Goal: Information Seeking & Learning: Learn about a topic

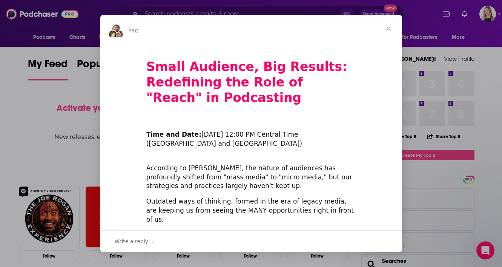
click at [388, 27] on span "Close" at bounding box center [388, 28] width 27 height 27
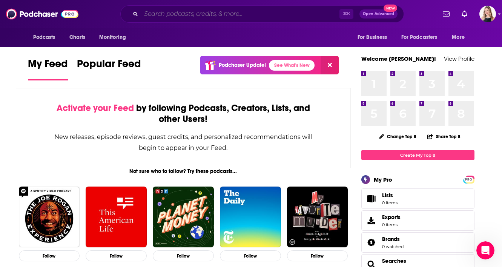
click at [270, 11] on input "Search podcasts, credits, & more..." at bounding box center [240, 14] width 198 height 12
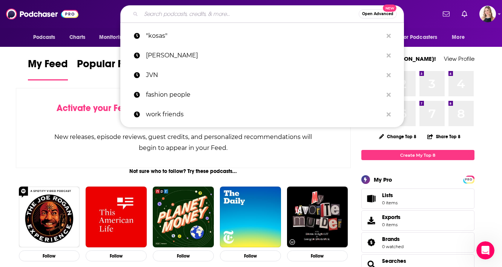
paste input "Inspired with [PERSON_NAME]"
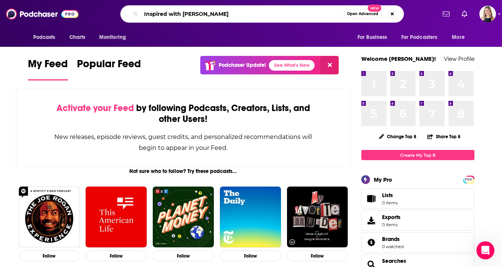
type input "Inspired with [PERSON_NAME]"
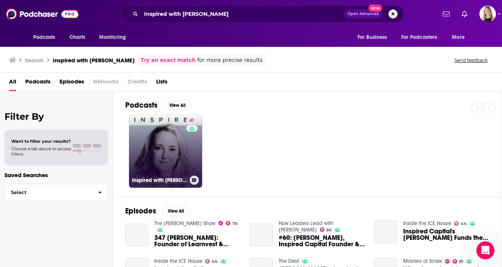
click at [164, 151] on link "41 Inspired with [PERSON_NAME]" at bounding box center [165, 150] width 73 height 73
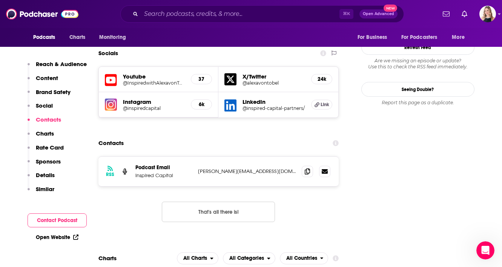
scroll to position [733, 0]
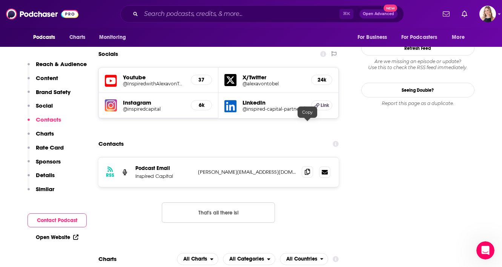
click at [306, 169] on icon at bounding box center [307, 172] width 5 height 6
click at [489, 12] on img "Logged in as Ilana.Dvir" at bounding box center [487, 14] width 17 height 17
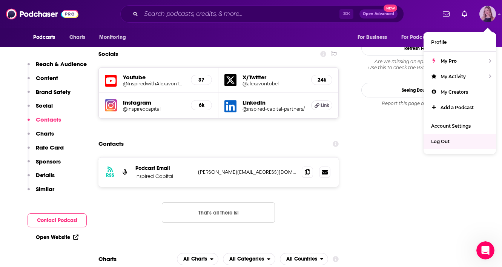
click at [439, 137] on div "Log Out" at bounding box center [460, 141] width 72 height 15
